Goal: Check status: Check status

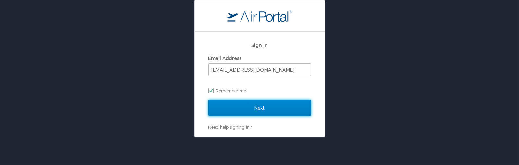
click at [240, 101] on input "Next" at bounding box center [259, 108] width 103 height 16
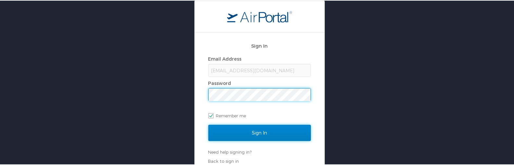
click at [242, 132] on input "Sign In" at bounding box center [259, 132] width 103 height 16
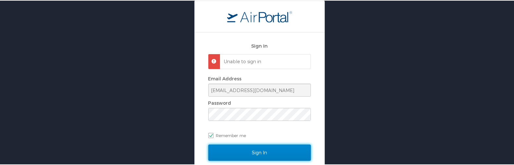
click at [233, 149] on input "Sign In" at bounding box center [259, 152] width 103 height 16
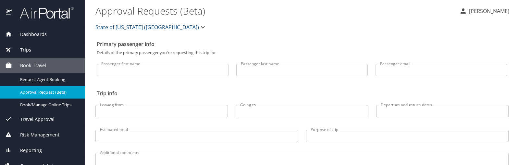
click at [28, 92] on span "Approval Request (Beta)" at bounding box center [48, 92] width 57 height 6
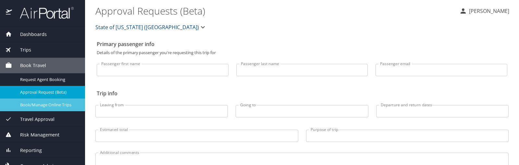
click at [37, 105] on span "Book/Manage Online Trips" at bounding box center [48, 105] width 57 height 6
click at [33, 102] on span "Book/Manage Online Trips" at bounding box center [48, 105] width 57 height 6
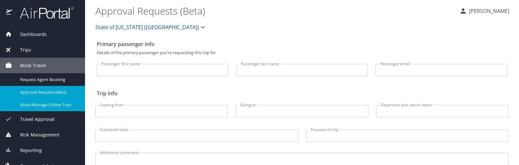
click at [26, 46] on div "Trips" at bounding box center [42, 50] width 85 height 16
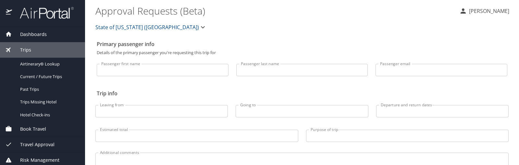
click at [24, 52] on span "Trips" at bounding box center [21, 49] width 19 height 7
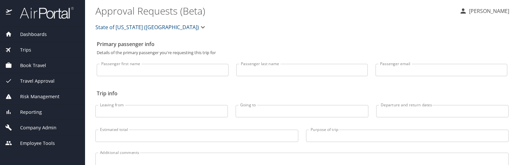
click at [23, 49] on span "Trips" at bounding box center [21, 49] width 19 height 7
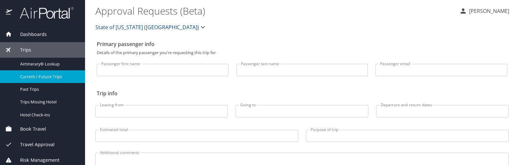
click at [28, 78] on span "Current / Future Trips" at bounding box center [48, 77] width 57 height 6
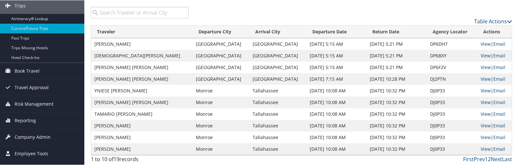
scroll to position [43, 0]
click at [494, 158] on link "Next" at bounding box center [496, 158] width 11 height 7
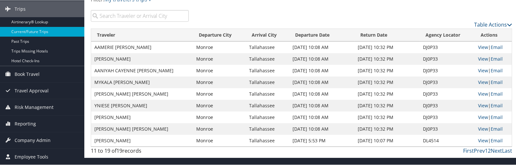
scroll to position [38, 0]
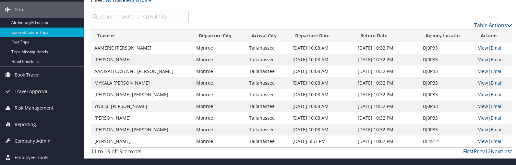
click at [494, 150] on link "Next" at bounding box center [496, 151] width 11 height 7
click at [493, 152] on link "Next" at bounding box center [496, 151] width 11 height 7
click at [482, 151] on link "Prev" at bounding box center [479, 151] width 11 height 7
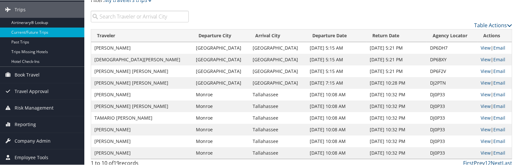
click at [479, 164] on link "Prev" at bounding box center [479, 162] width 11 height 7
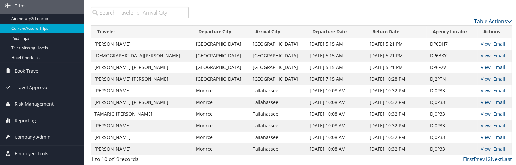
scroll to position [43, 0]
click at [497, 158] on link "Next" at bounding box center [496, 158] width 11 height 7
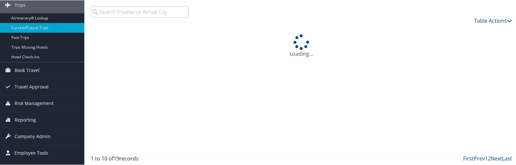
scroll to position [38, 0]
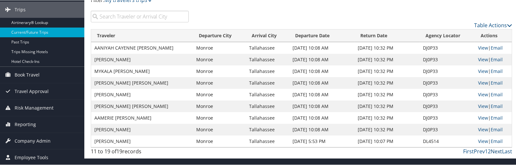
click at [495, 150] on link "Next" at bounding box center [496, 151] width 11 height 7
click at [495, 152] on link "Next" at bounding box center [496, 151] width 11 height 7
